Goal: Complete application form: Complete application form

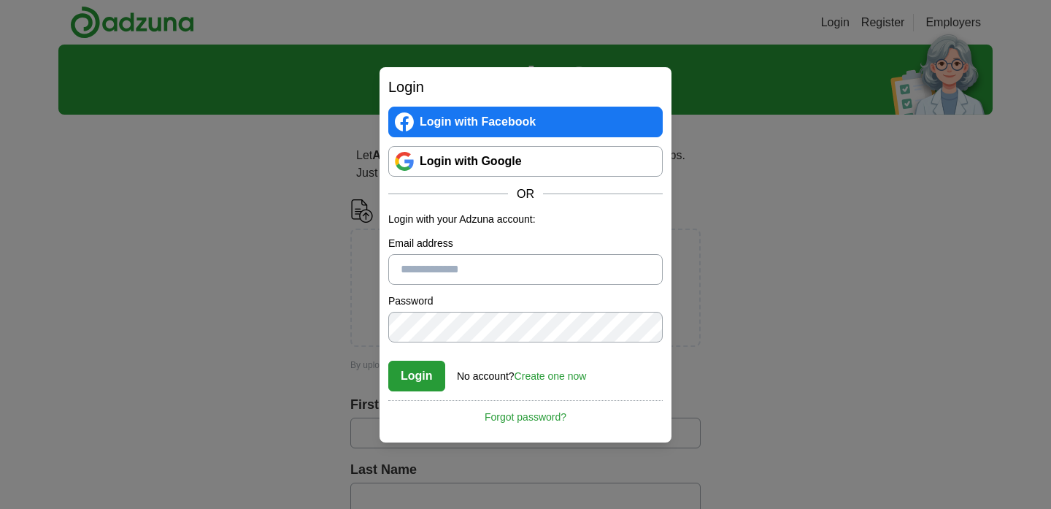
click at [492, 162] on link "Login with Google" at bounding box center [525, 161] width 274 height 31
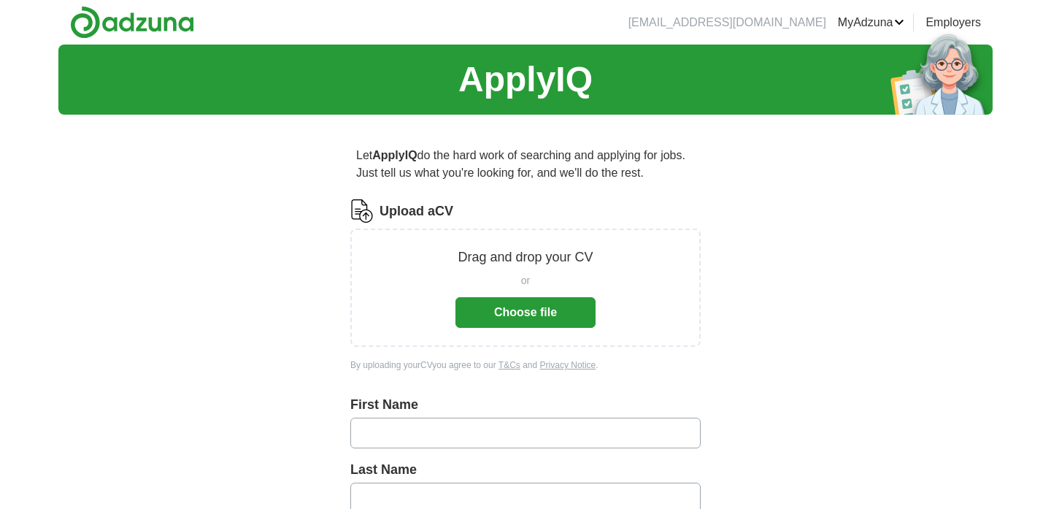
click at [548, 301] on button "Choose file" at bounding box center [525, 312] width 140 height 31
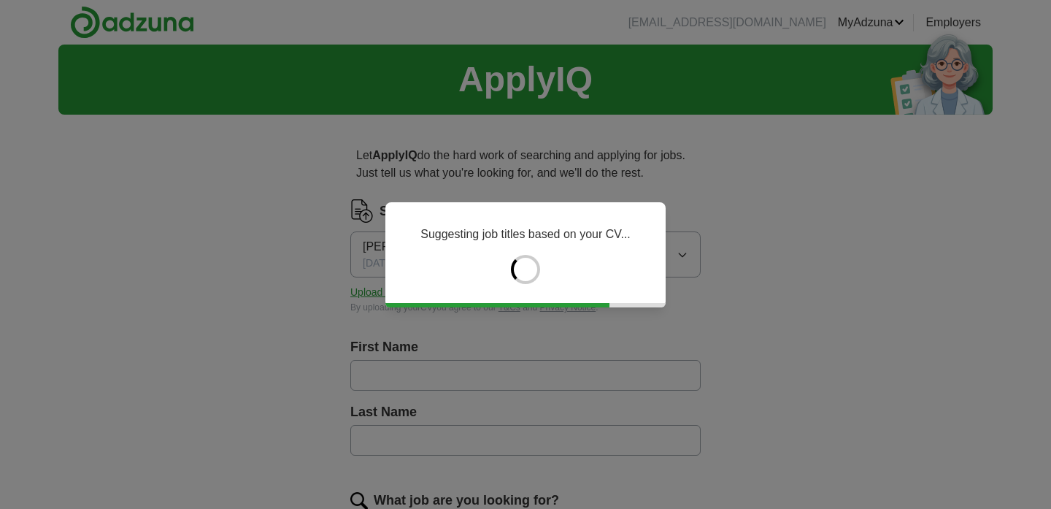
type input "****"
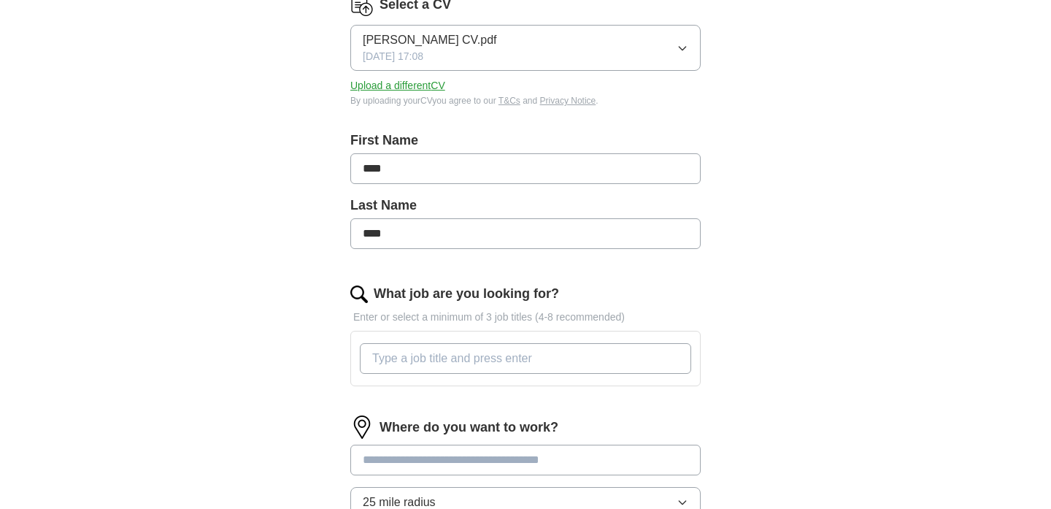
scroll to position [420, 0]
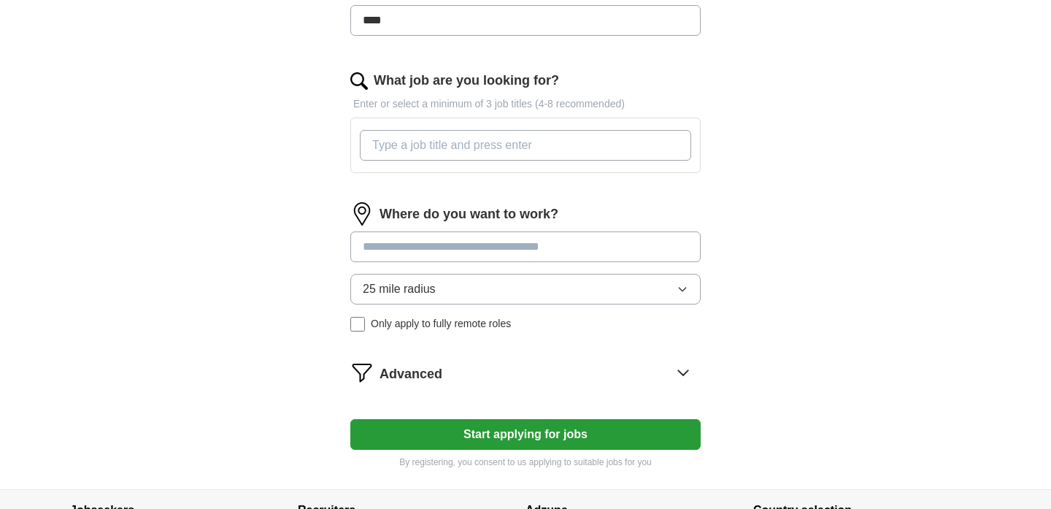
click at [572, 143] on input "What job are you looking for?" at bounding box center [525, 145] width 331 height 31
type input "public health officer"
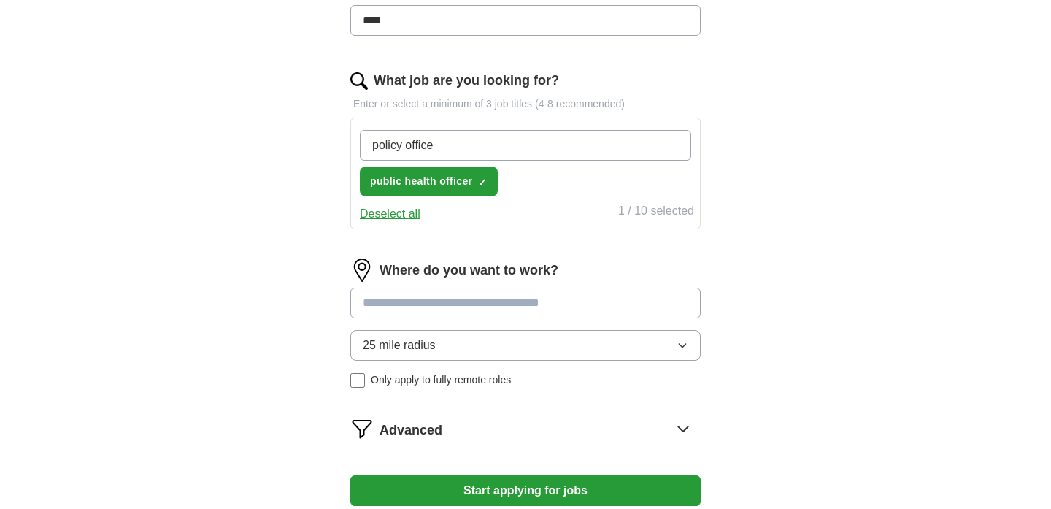
type input "policy officer"
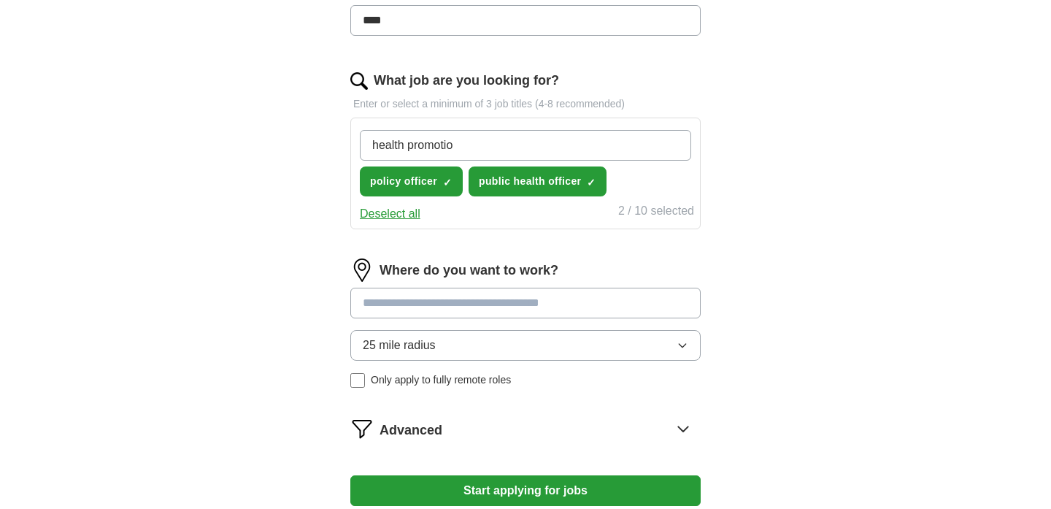
type input "health promotion"
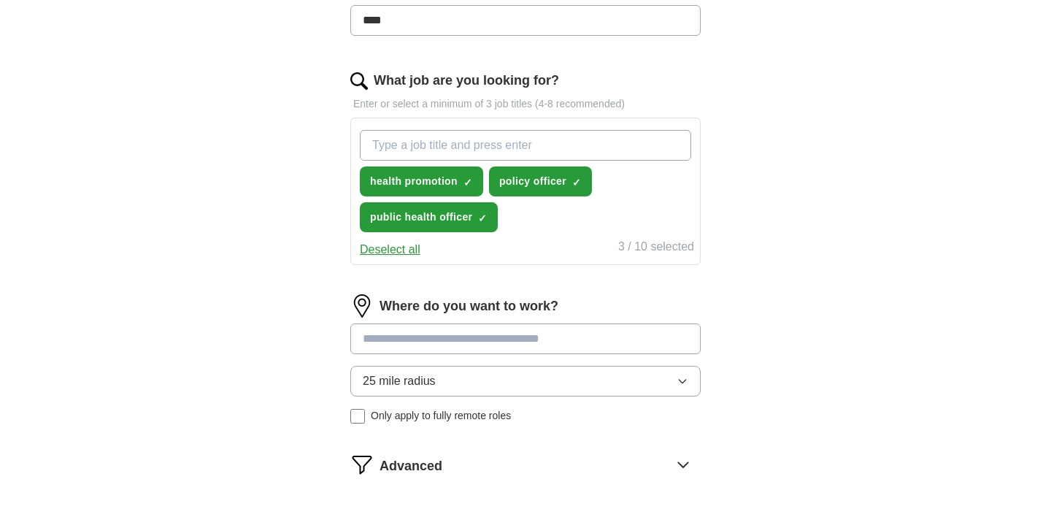
click at [496, 349] on input at bounding box center [525, 338] width 350 height 31
type input "******"
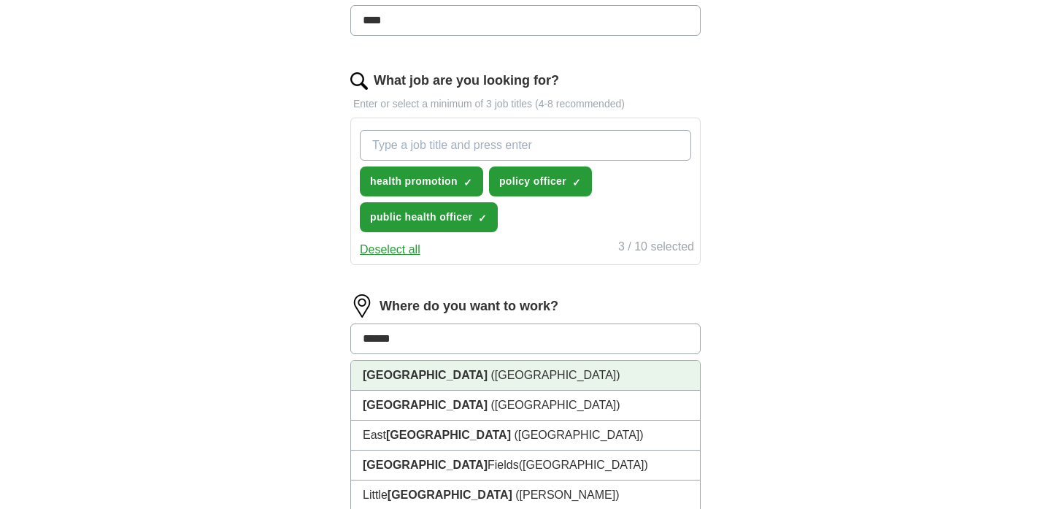
click at [484, 375] on li "[GEOGRAPHIC_DATA] ([GEOGRAPHIC_DATA])" at bounding box center [525, 376] width 349 height 30
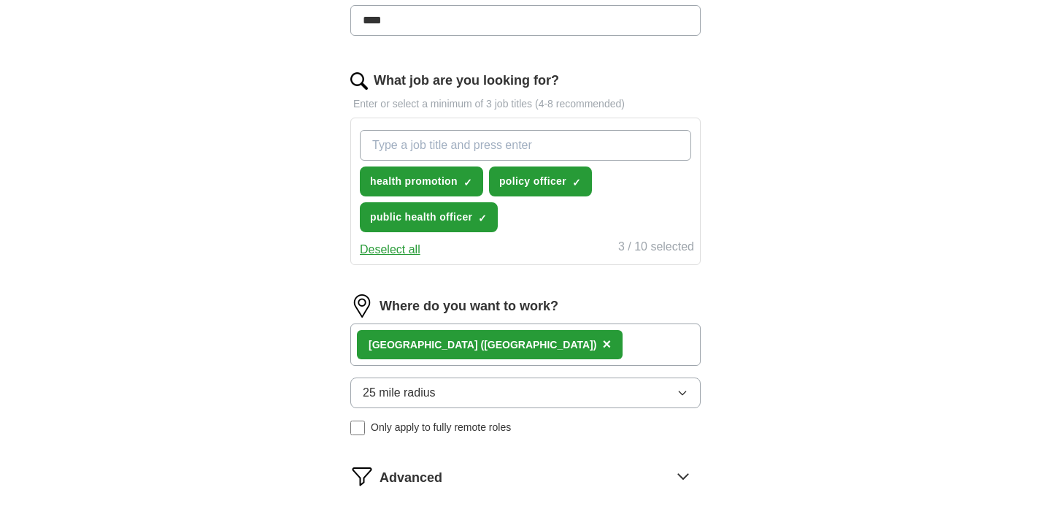
click at [460, 392] on button "25 mile radius" at bounding box center [525, 392] width 350 height 31
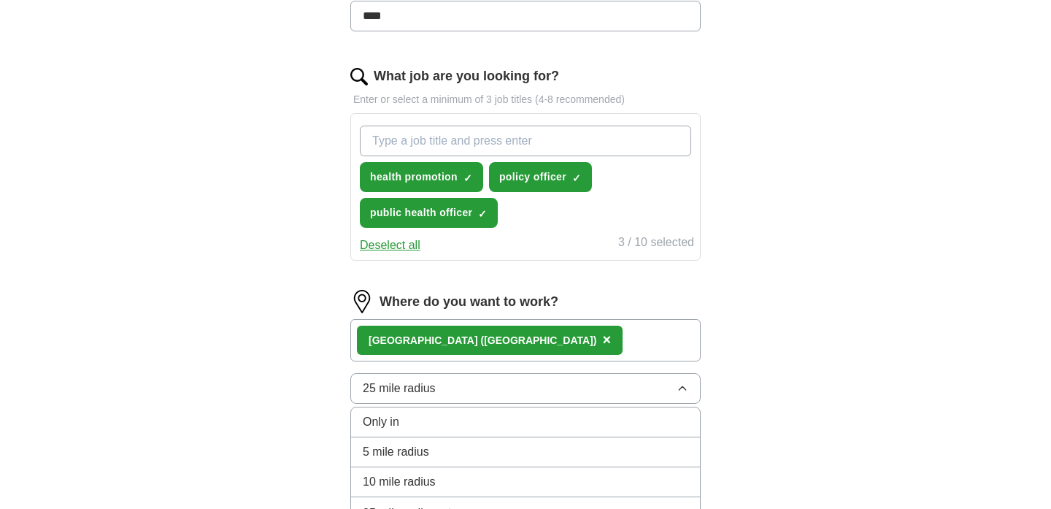
scroll to position [600, 0]
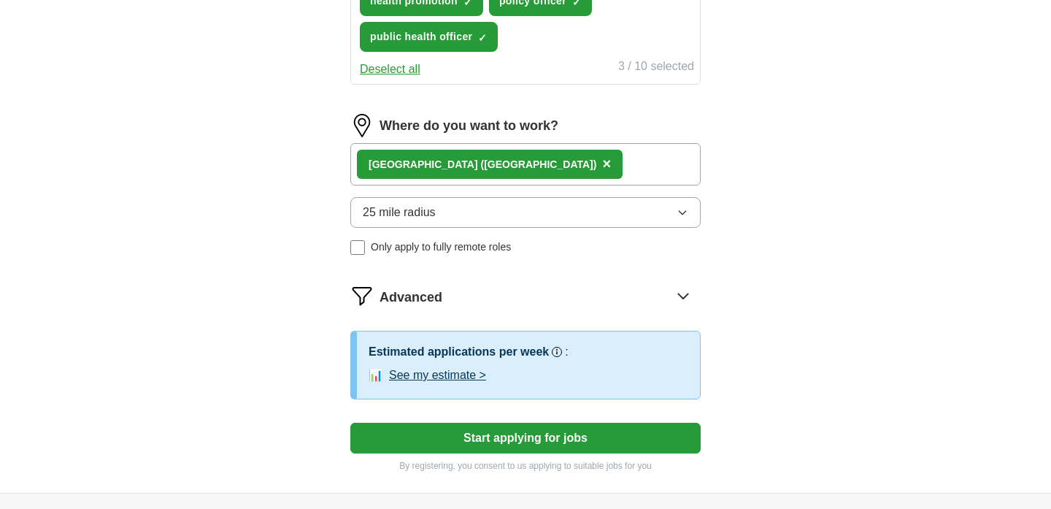
click at [463, 375] on button "See my estimate >" at bounding box center [437, 375] width 97 height 18
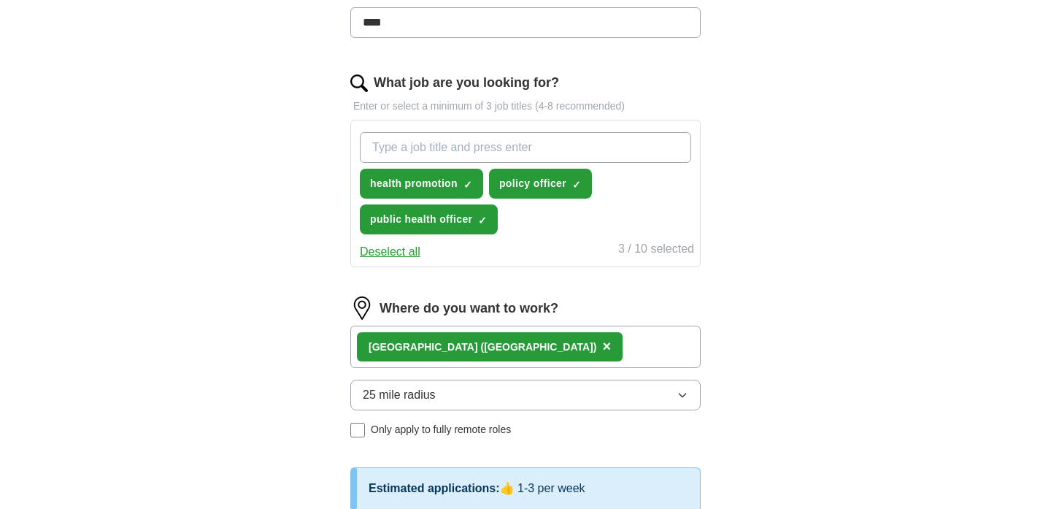
scroll to position [396, 0]
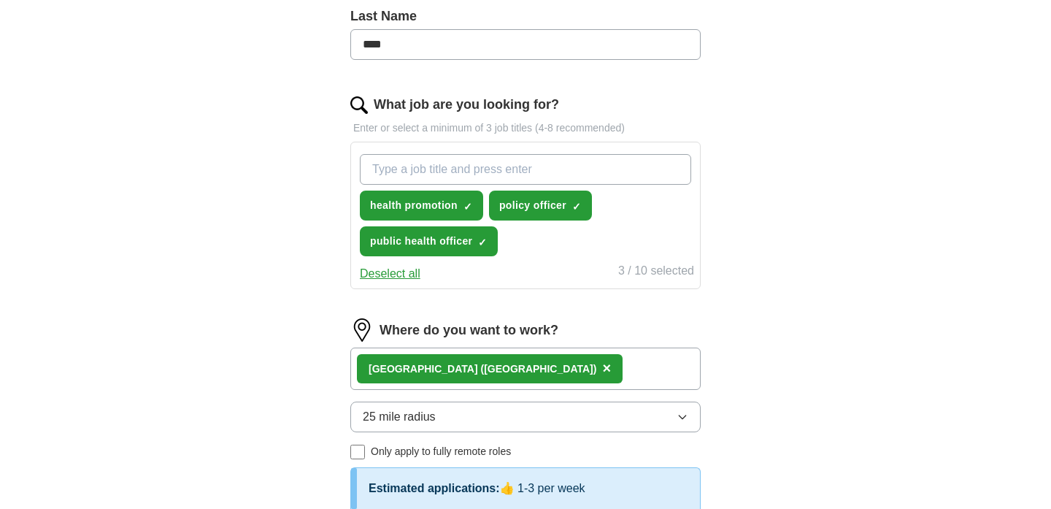
click at [552, 164] on input "What job are you looking for?" at bounding box center [525, 169] width 331 height 31
type input "health officer"
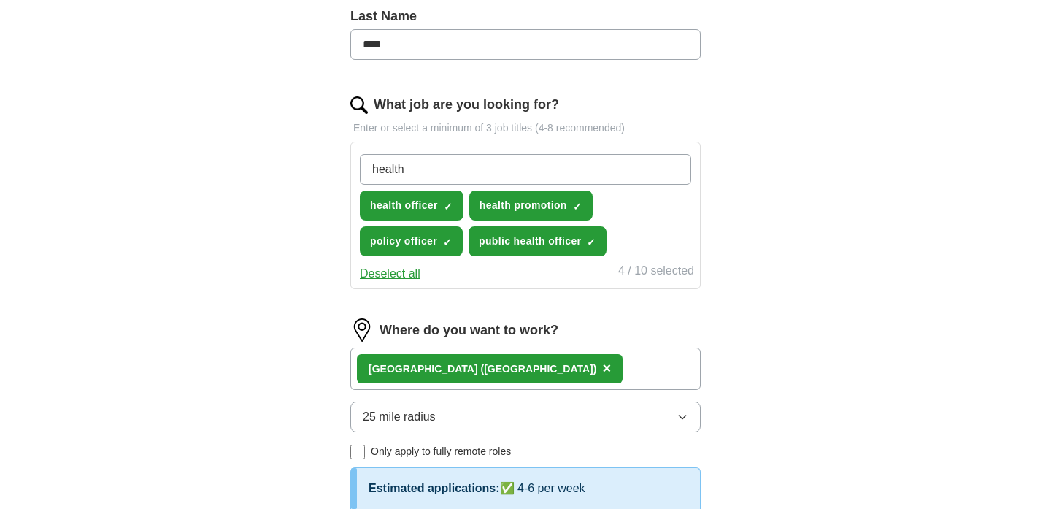
type input "health"
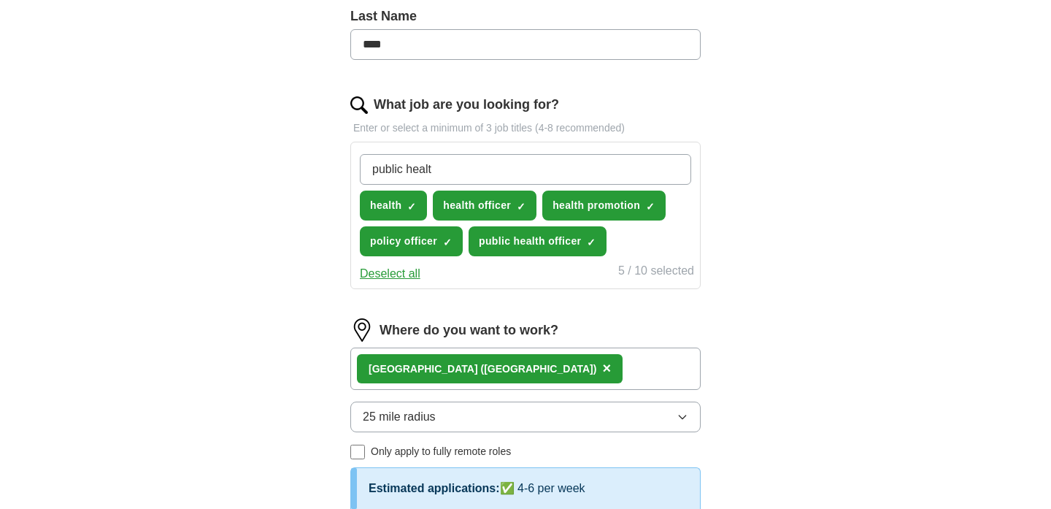
type input "public health"
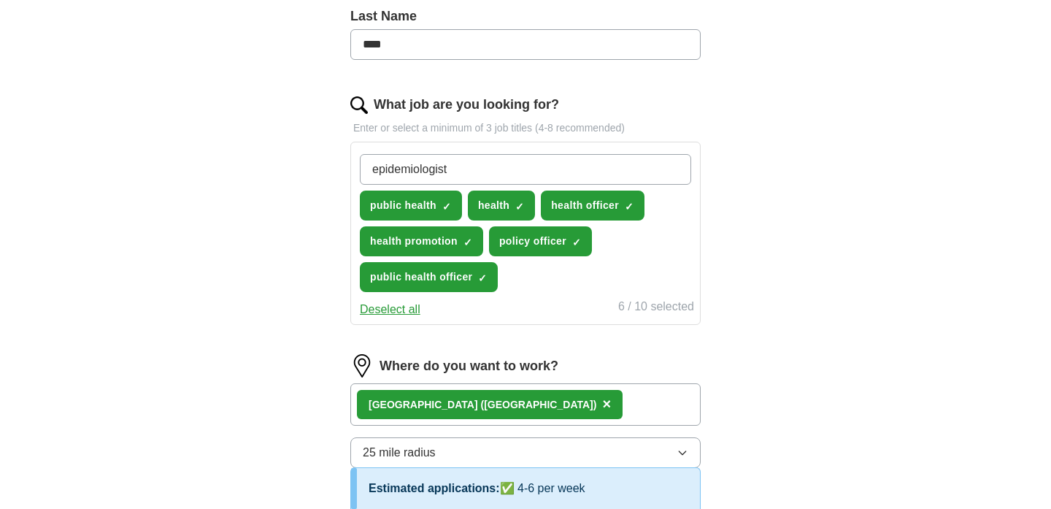
type input "epidemiologist"
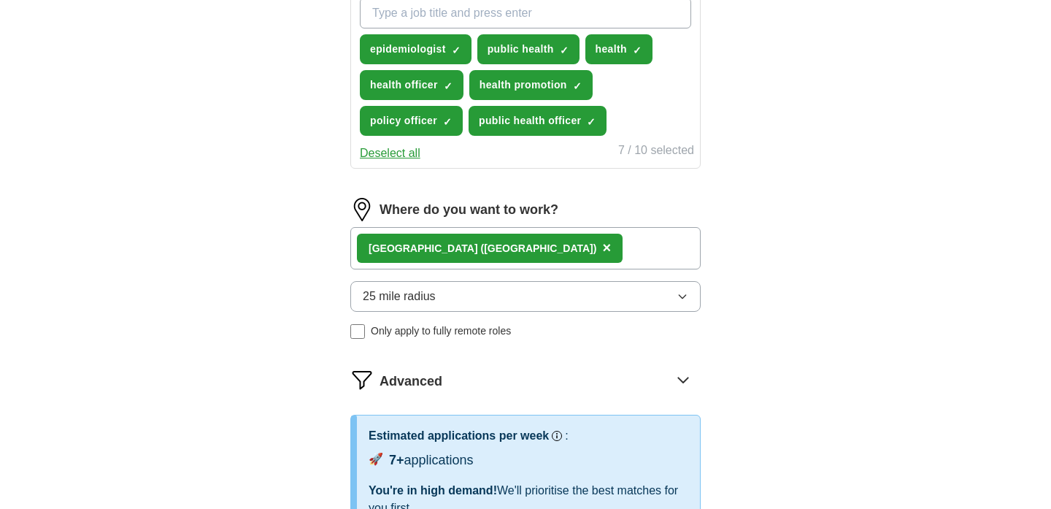
scroll to position [358, 0]
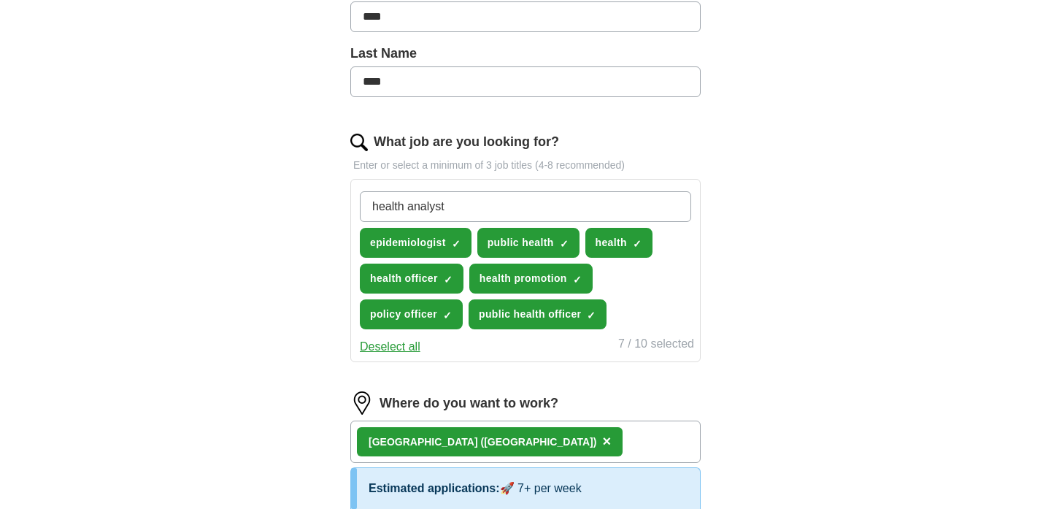
type input "health analyst"
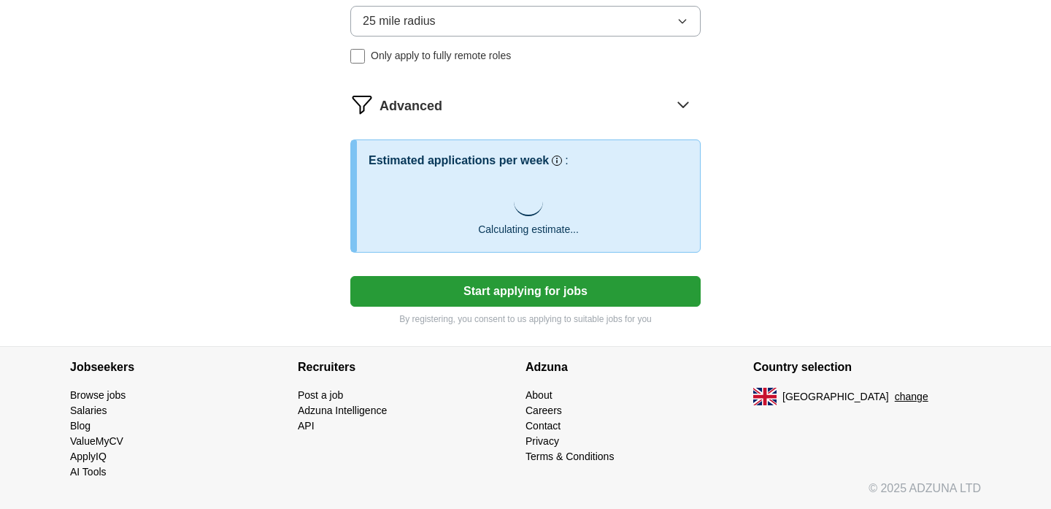
scroll to position [871, 0]
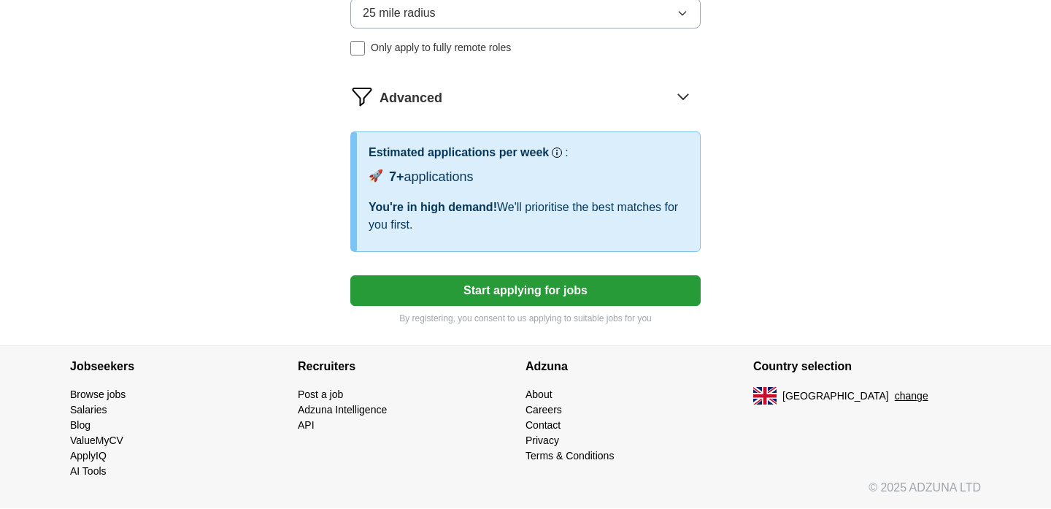
click at [542, 290] on button "Start applying for jobs" at bounding box center [525, 290] width 350 height 31
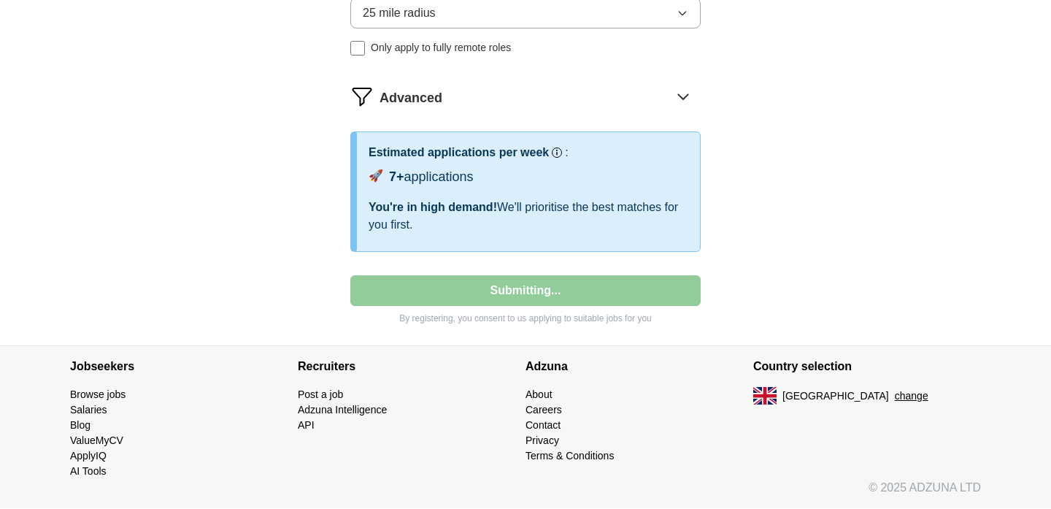
select select "**"
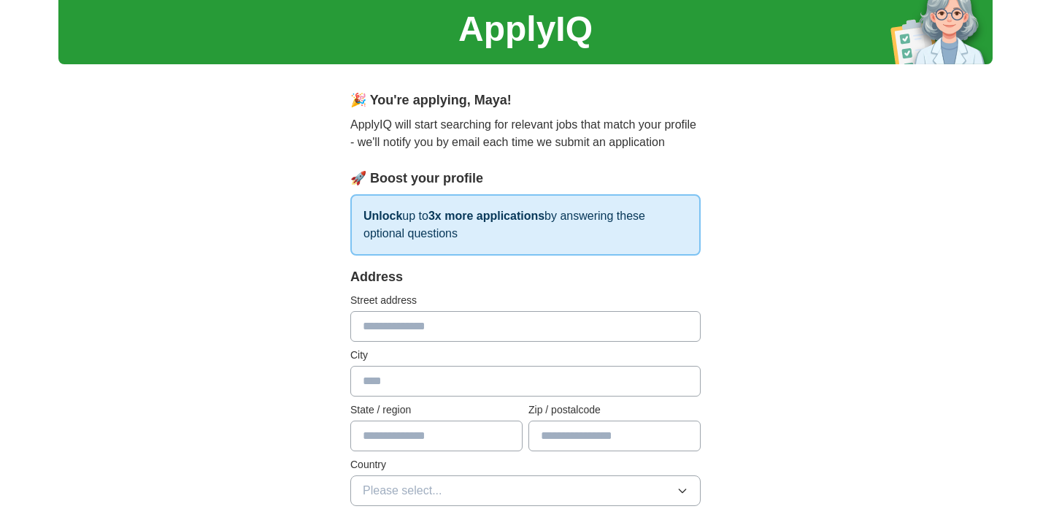
scroll to position [138, 0]
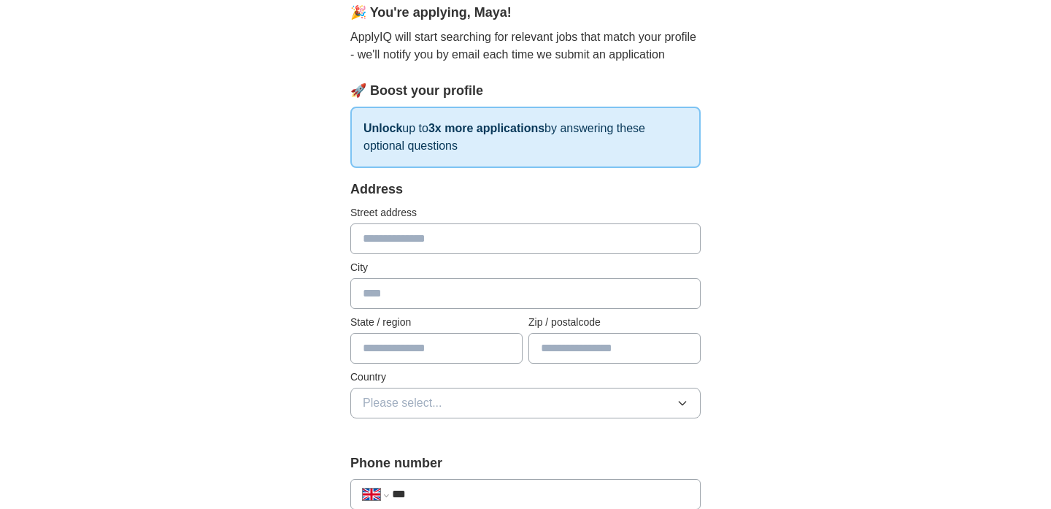
click at [478, 241] on input "text" at bounding box center [525, 238] width 350 height 31
type input "**********"
type input "********"
type input "**********"
type input "*******"
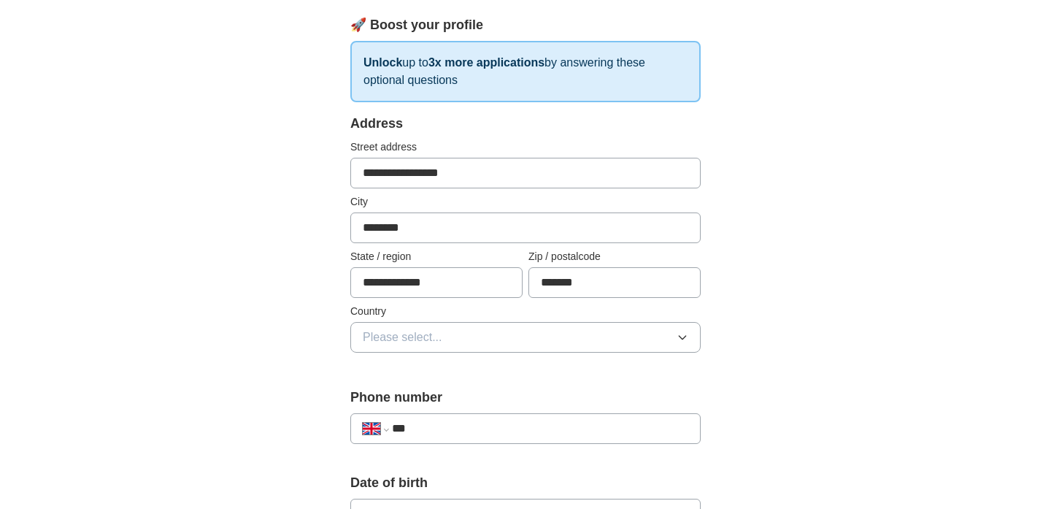
scroll to position [287, 0]
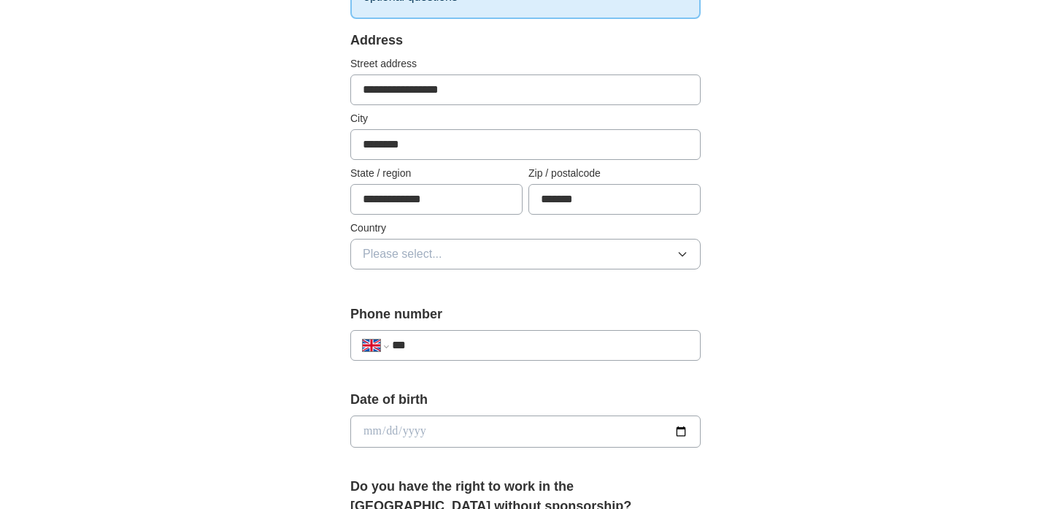
click at [461, 255] on button "Please select..." at bounding box center [525, 254] width 350 height 31
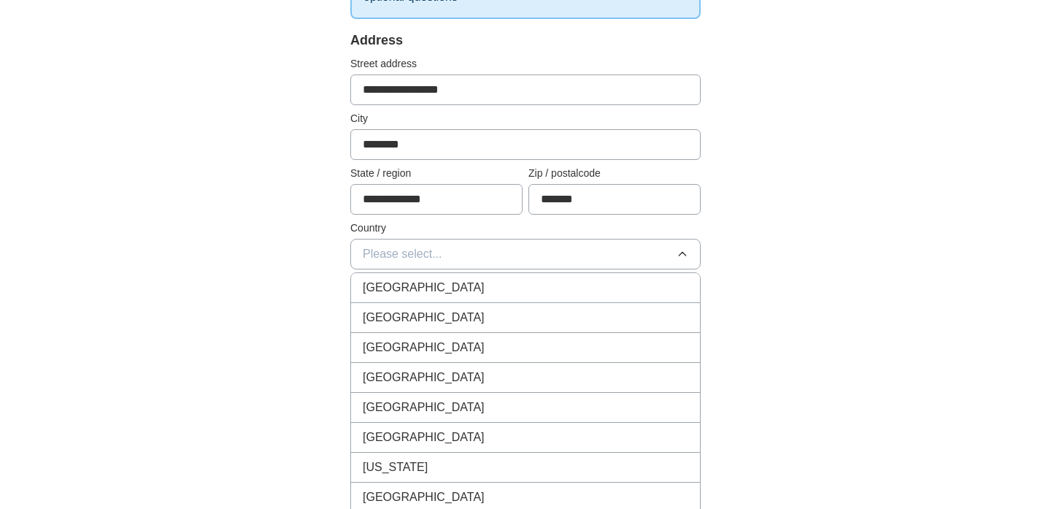
click at [451, 297] on li "[GEOGRAPHIC_DATA]" at bounding box center [525, 288] width 349 height 30
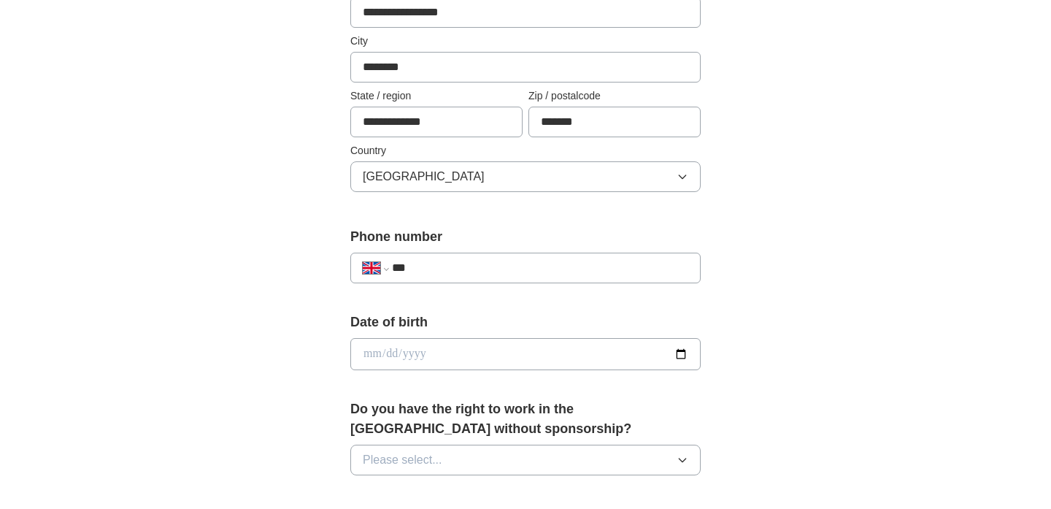
scroll to position [407, 0]
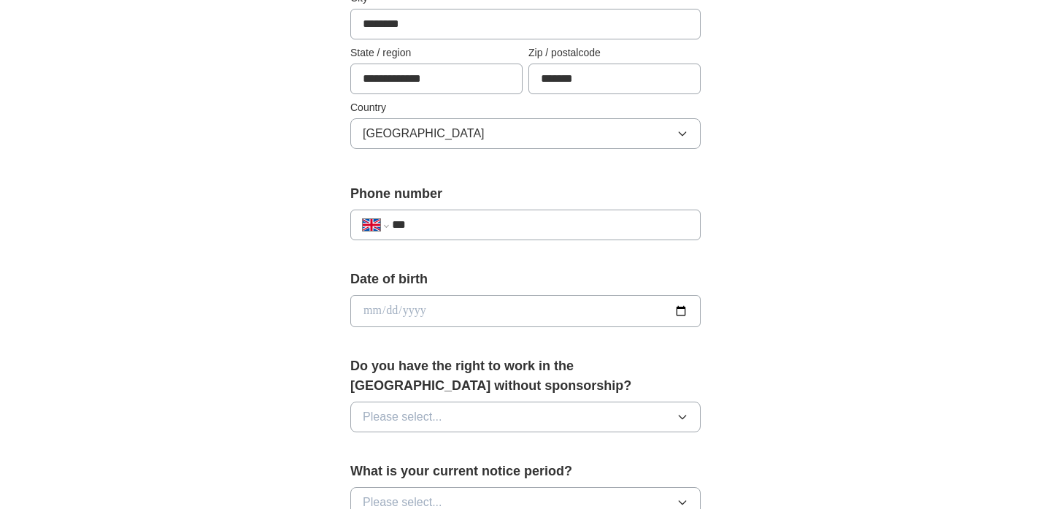
click at [446, 244] on div "**********" at bounding box center [525, 218] width 350 height 68
click at [446, 217] on input "***" at bounding box center [540, 225] width 296 height 18
type input "**********"
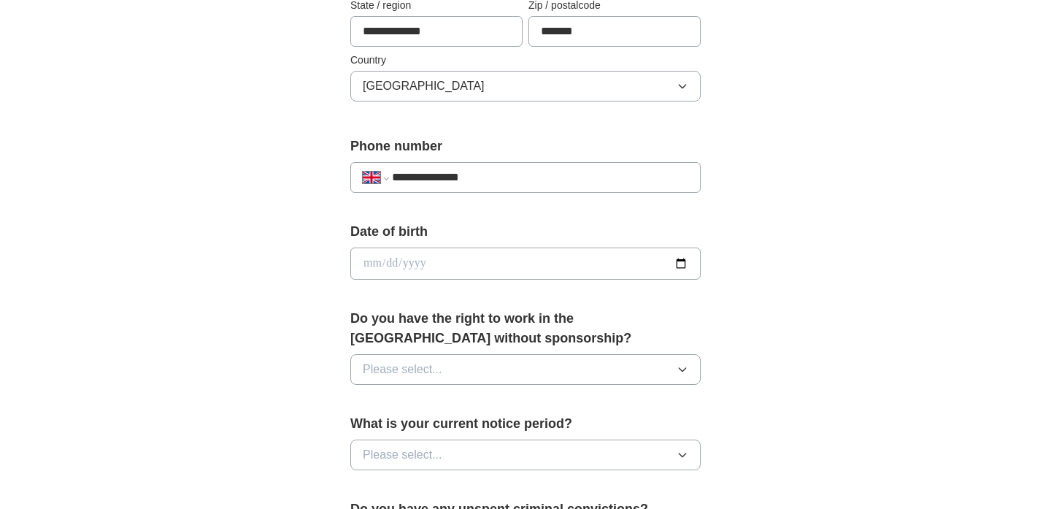
scroll to position [531, 0]
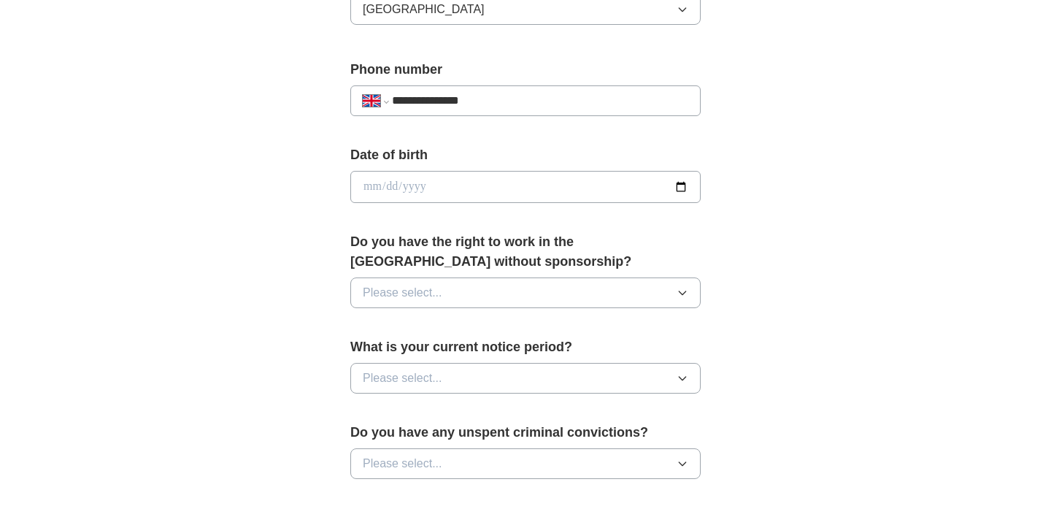
click at [459, 188] on input "date" at bounding box center [525, 187] width 350 height 32
type input "**********"
click at [431, 291] on span "Please select..." at bounding box center [403, 293] width 80 height 18
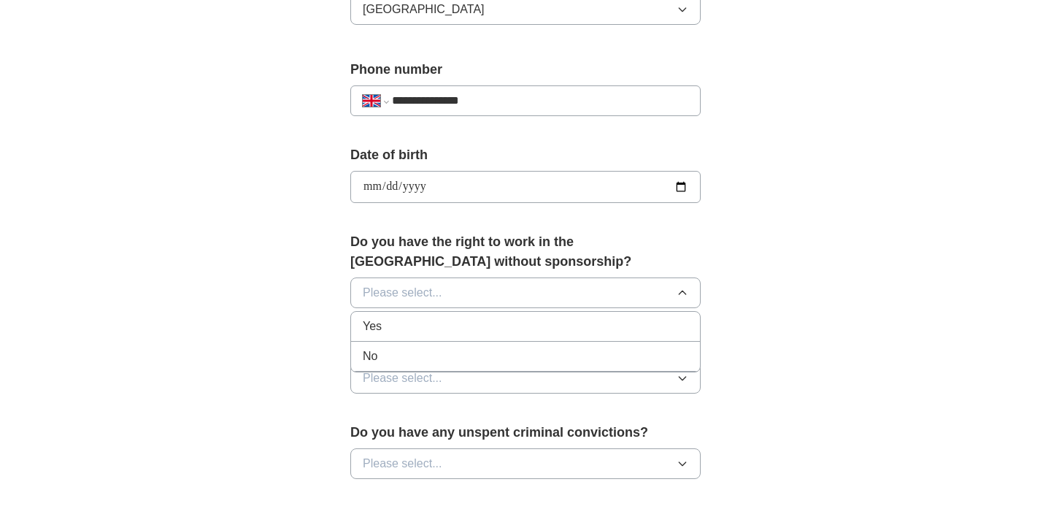
click at [412, 329] on div "Yes" at bounding box center [526, 326] width 326 height 18
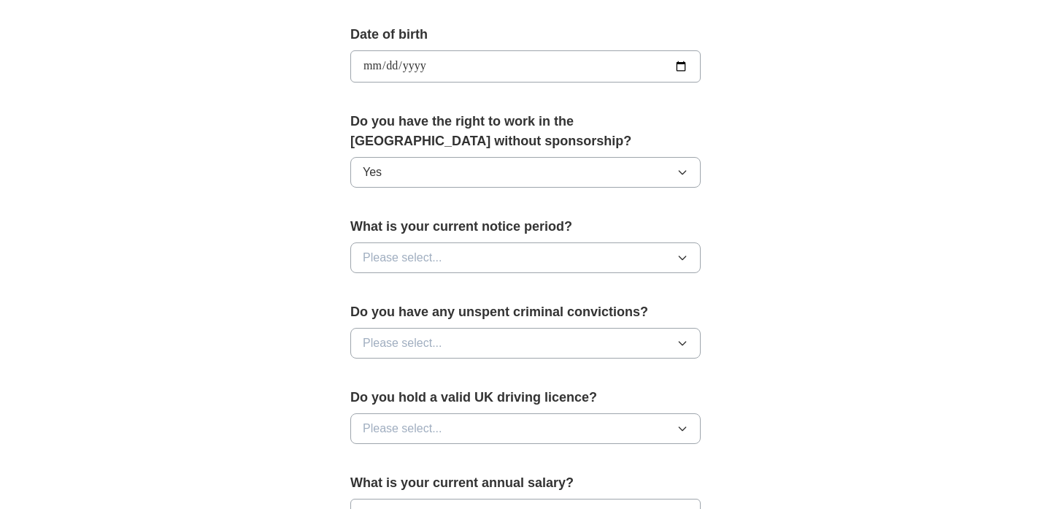
scroll to position [664, 0]
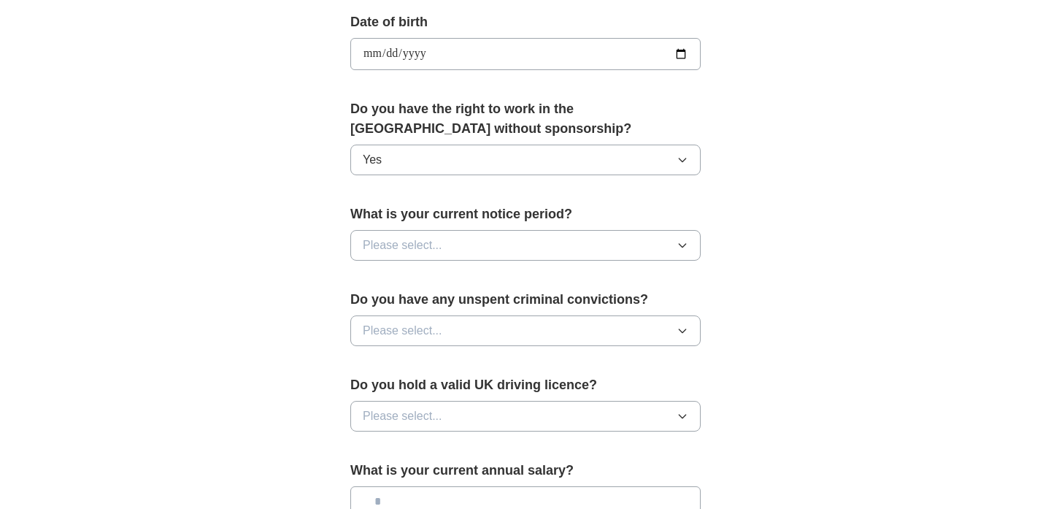
click at [445, 244] on button "Please select..." at bounding box center [525, 245] width 350 height 31
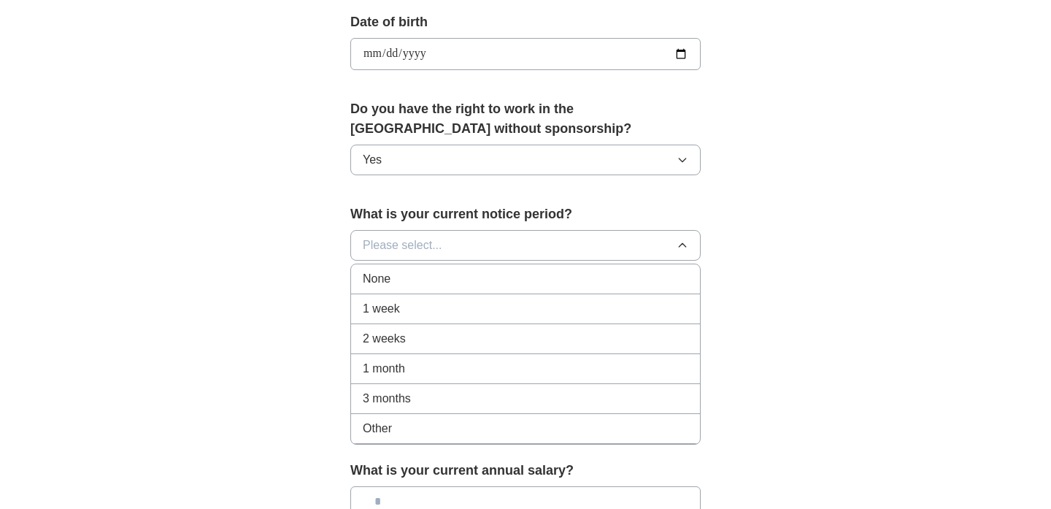
click at [425, 281] on div "None" at bounding box center [526, 279] width 326 height 18
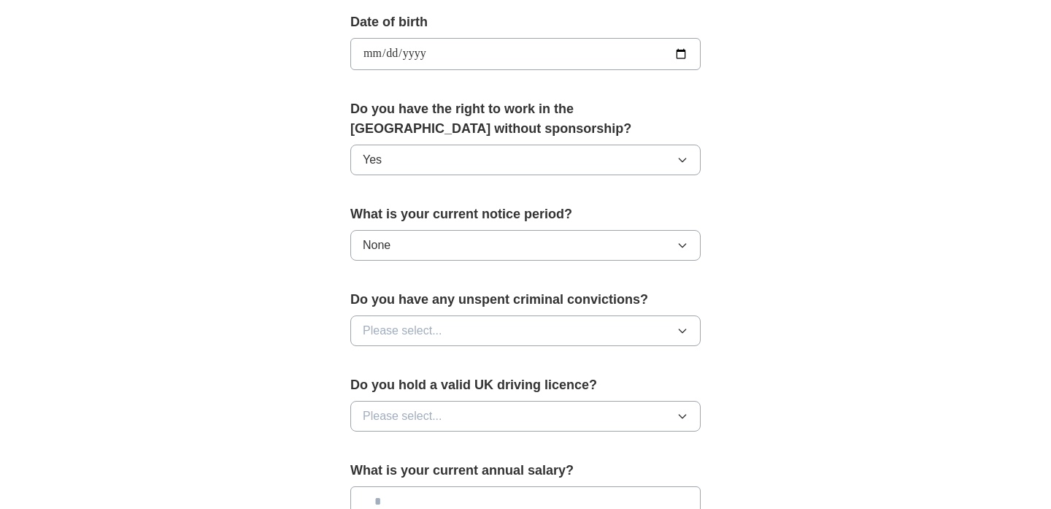
click at [435, 336] on span "Please select..." at bounding box center [403, 331] width 80 height 18
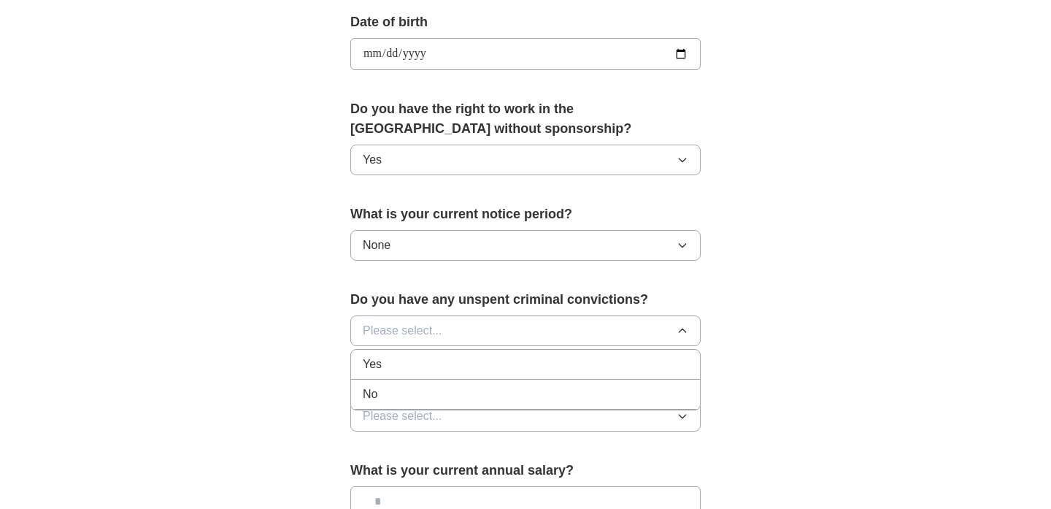
click at [412, 391] on div "No" at bounding box center [526, 394] width 326 height 18
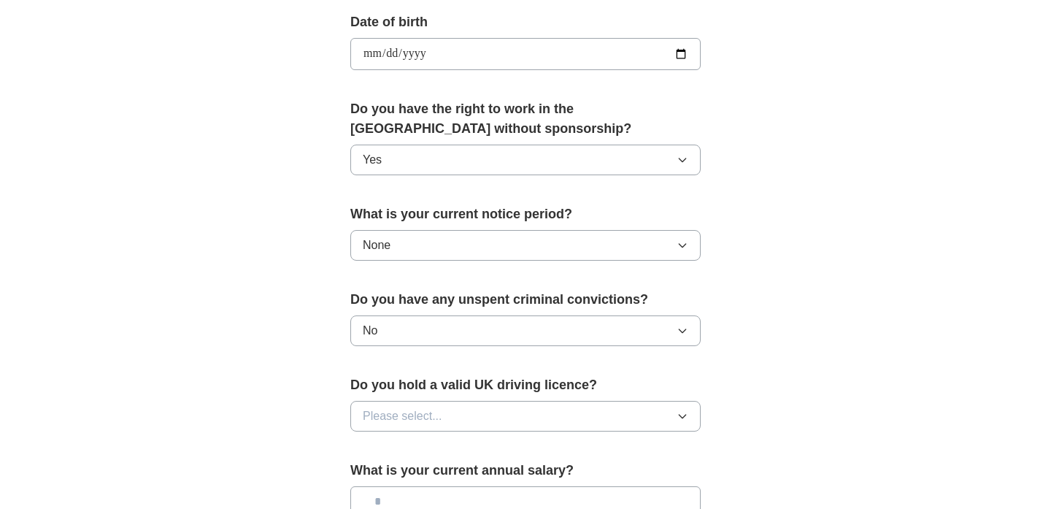
scroll to position [796, 0]
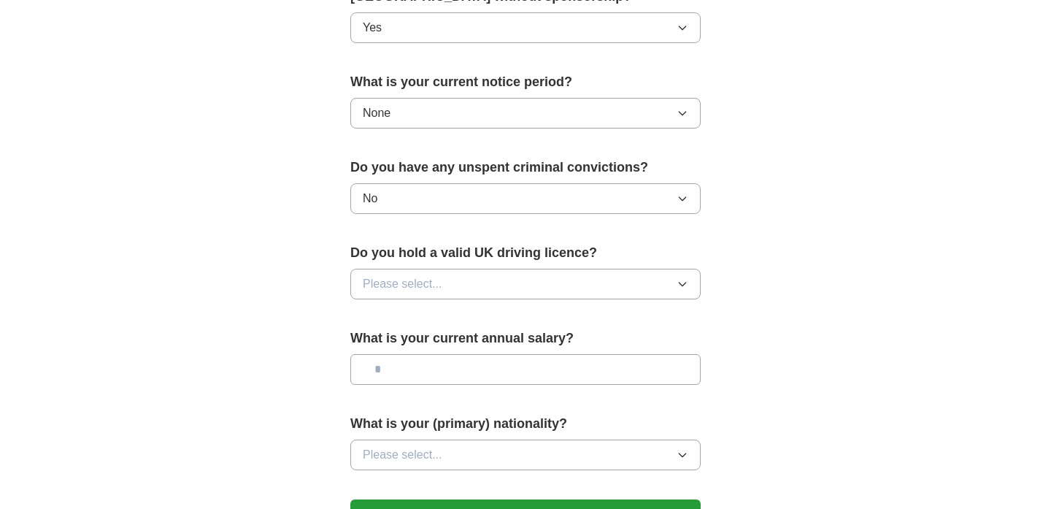
click at [449, 280] on button "Please select..." at bounding box center [525, 284] width 350 height 31
click at [422, 343] on div "No" at bounding box center [526, 348] width 326 height 18
click at [434, 371] on input "text" at bounding box center [525, 369] width 350 height 31
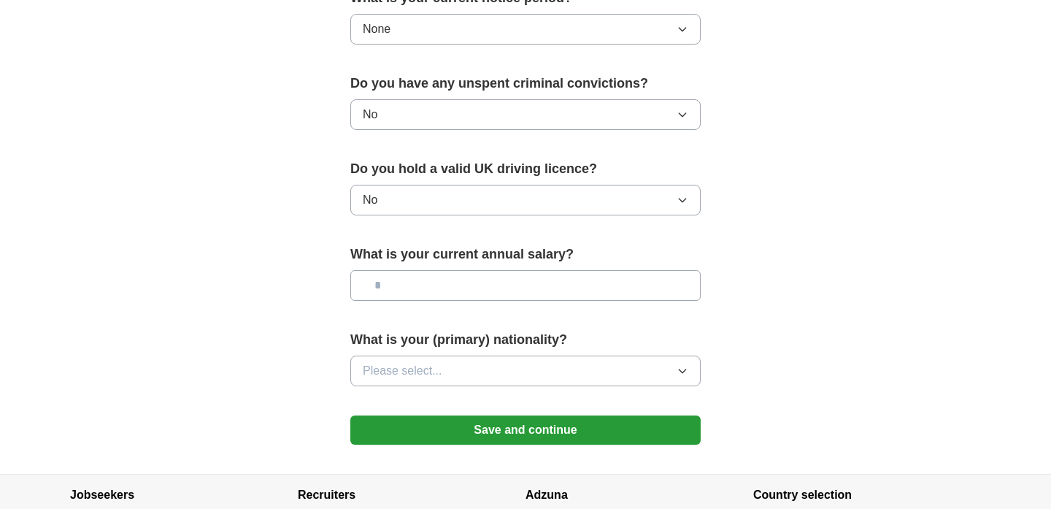
scroll to position [937, 0]
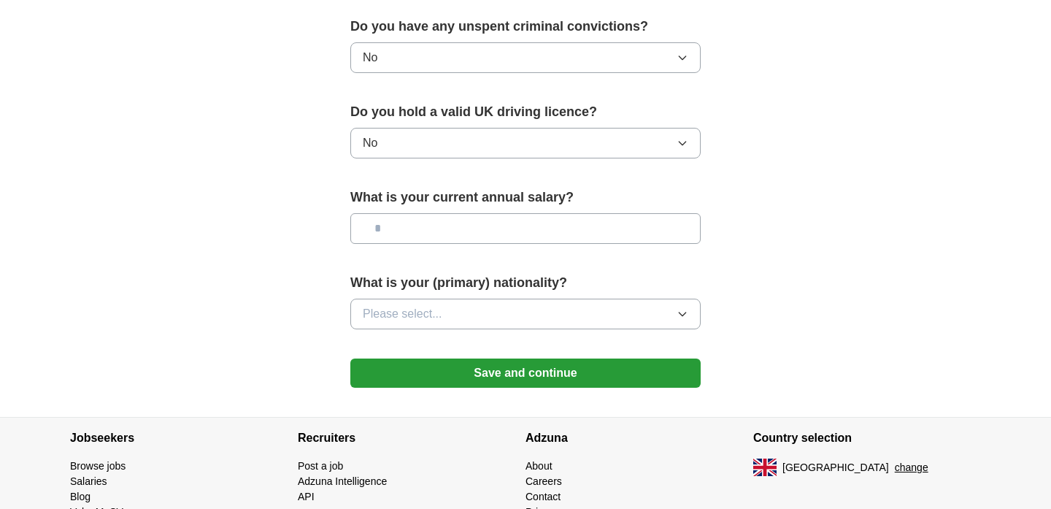
click at [474, 333] on div "What is your (primary) nationality? Please select..." at bounding box center [525, 307] width 350 height 68
click at [471, 320] on button "Please select..." at bounding box center [525, 314] width 350 height 31
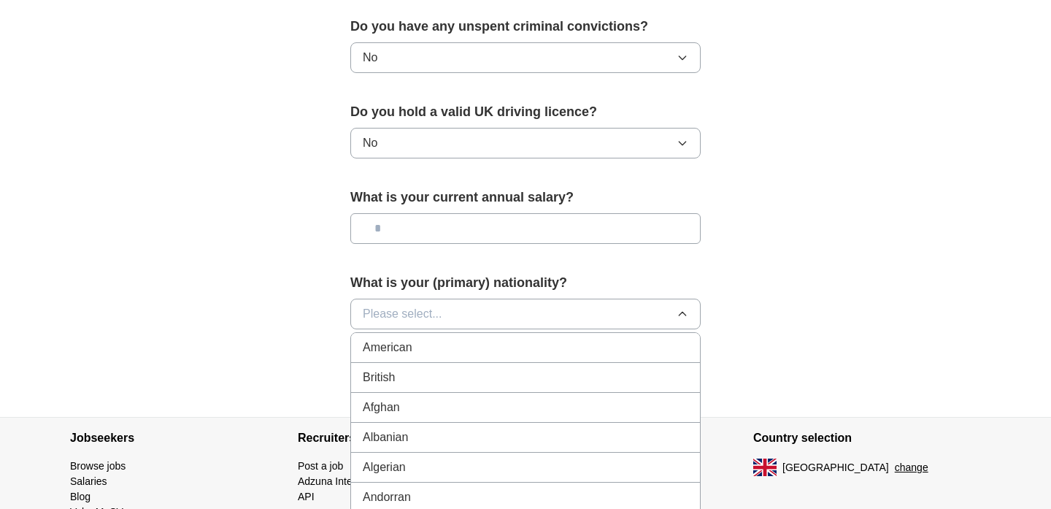
click at [444, 377] on div "British" at bounding box center [526, 378] width 326 height 18
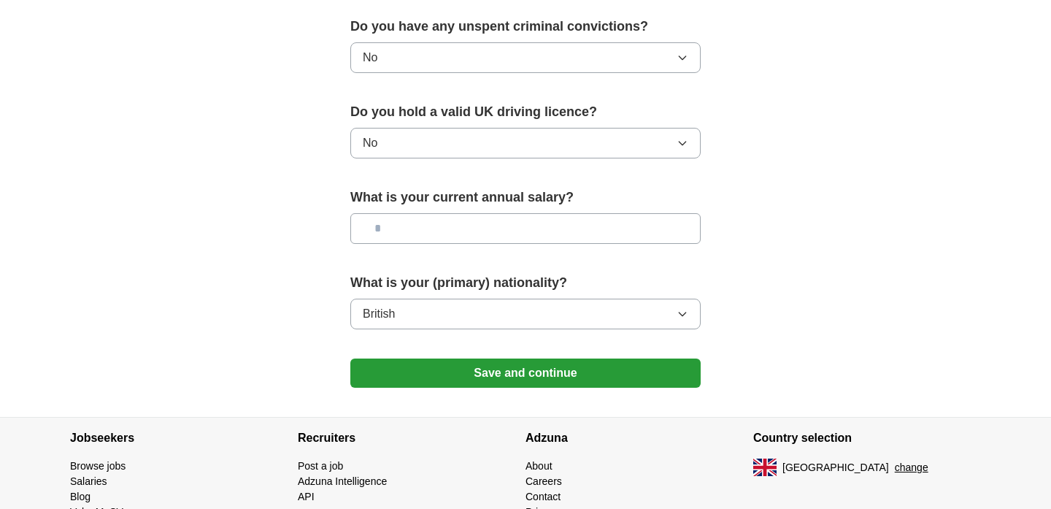
click at [476, 375] on button "Save and continue" at bounding box center [525, 372] width 350 height 29
